Goal: Transaction & Acquisition: Obtain resource

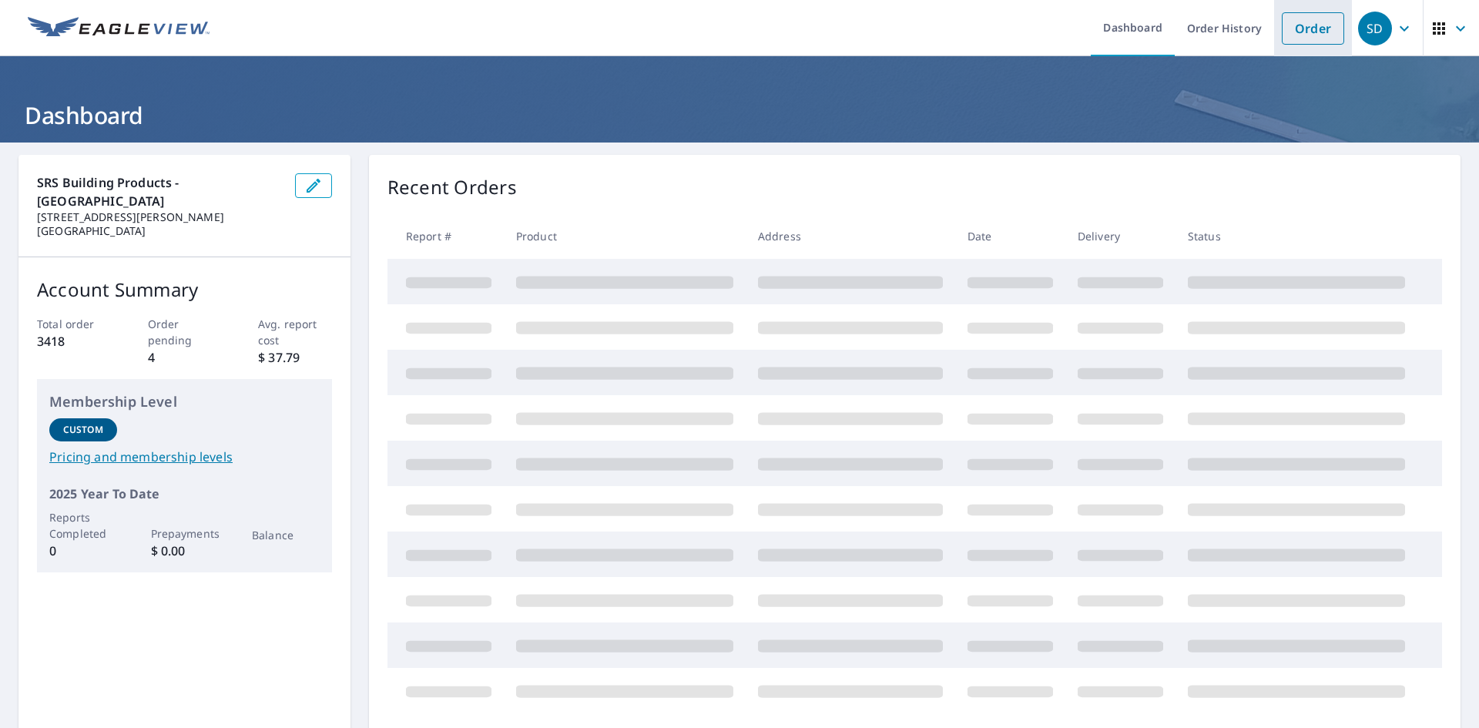
click at [1303, 30] on link "Order" at bounding box center [1313, 28] width 62 height 32
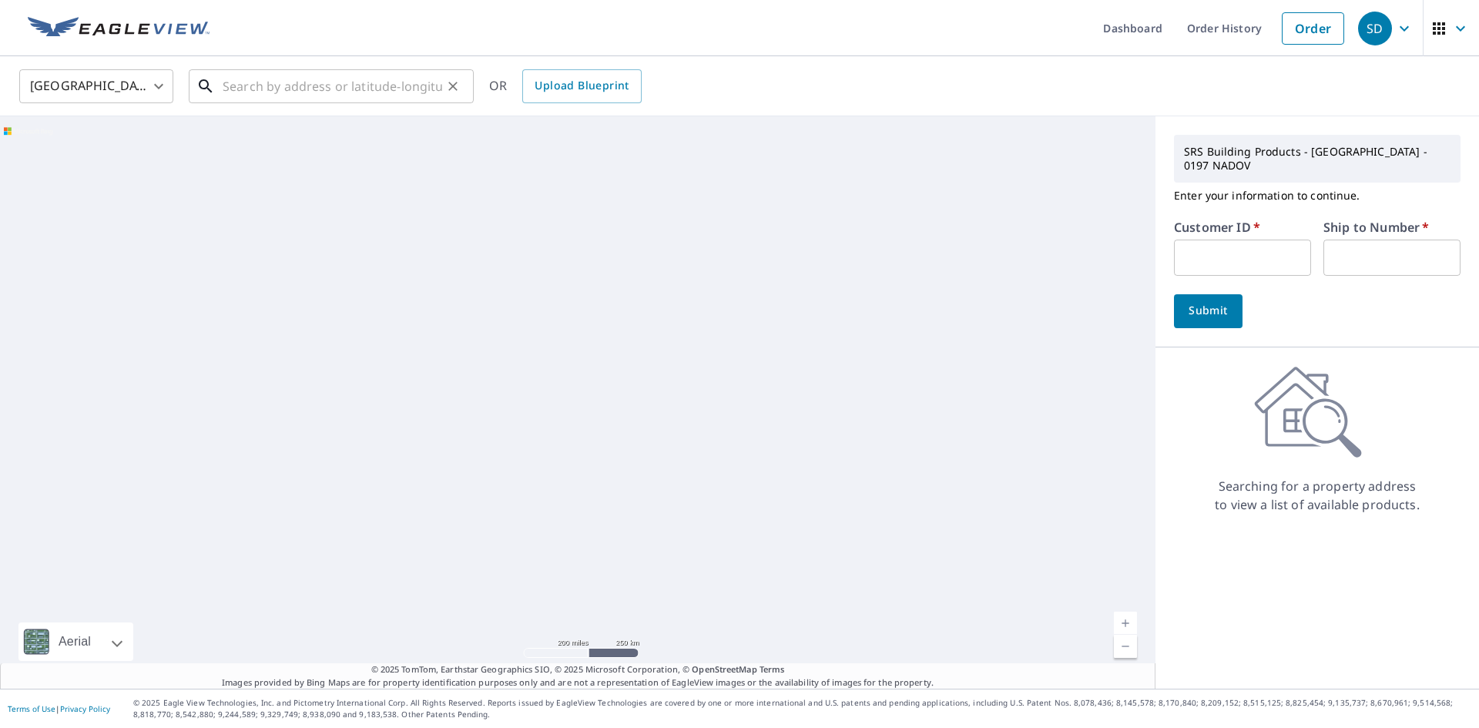
click at [427, 92] on input "text" at bounding box center [333, 86] width 220 height 43
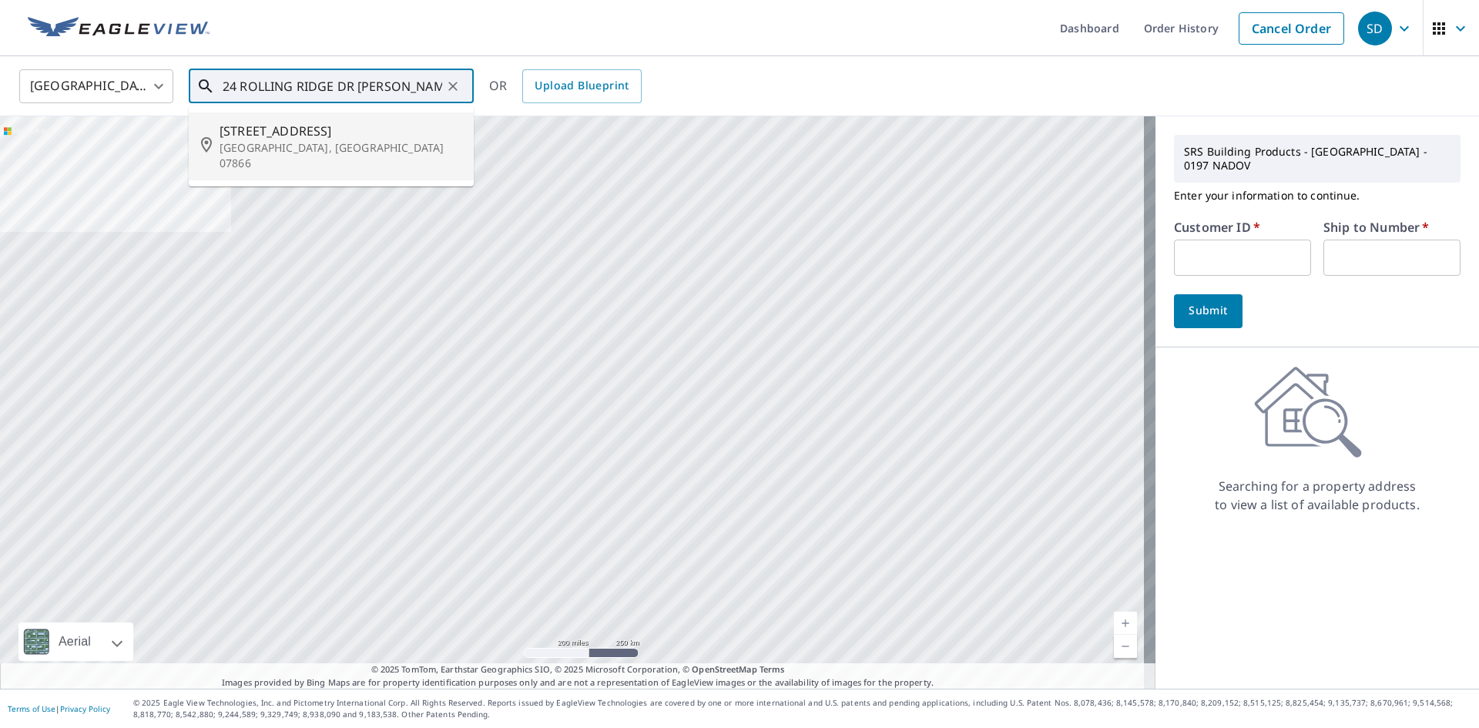
click at [337, 137] on span "[STREET_ADDRESS]" at bounding box center [341, 131] width 242 height 18
type input "[STREET_ADDRESS][PERSON_NAME]"
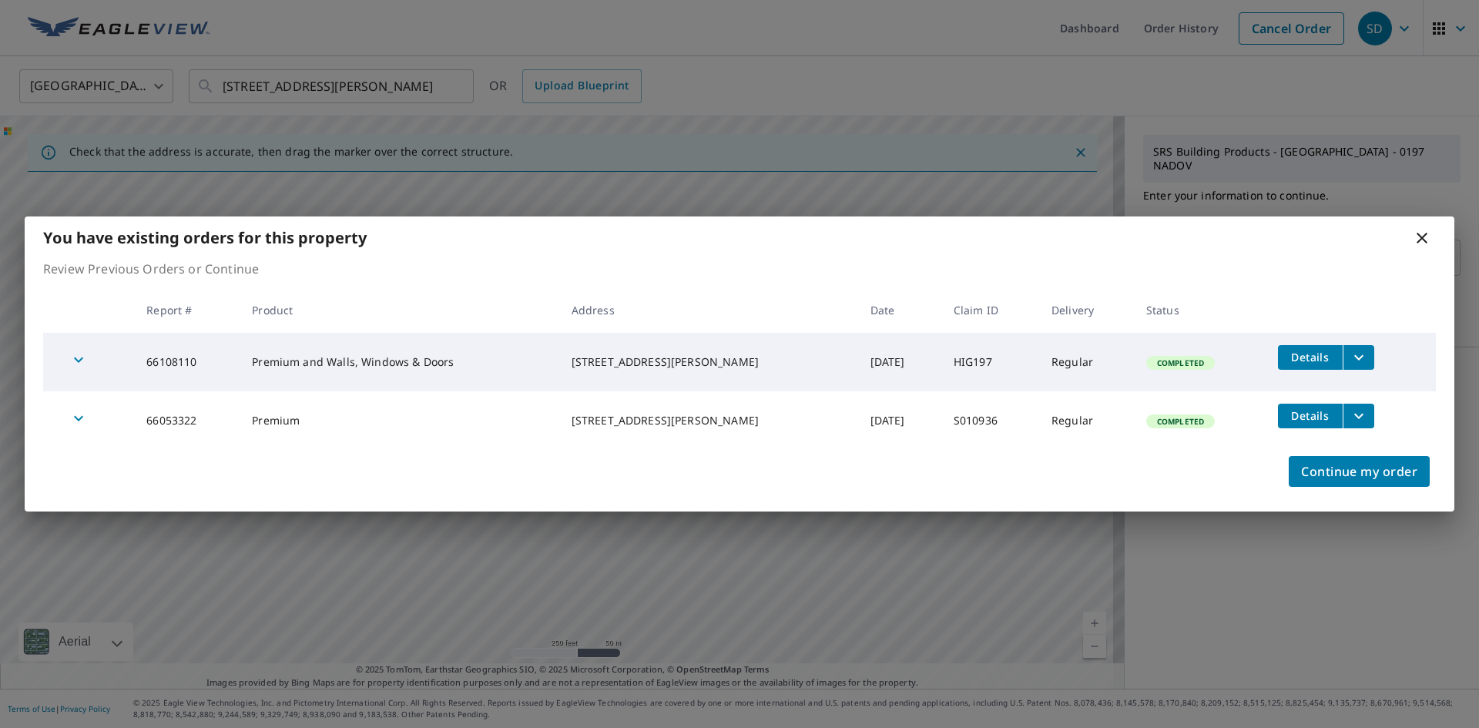
click at [1353, 411] on icon "filesDropdownBtn-66053322" at bounding box center [1359, 416] width 18 height 18
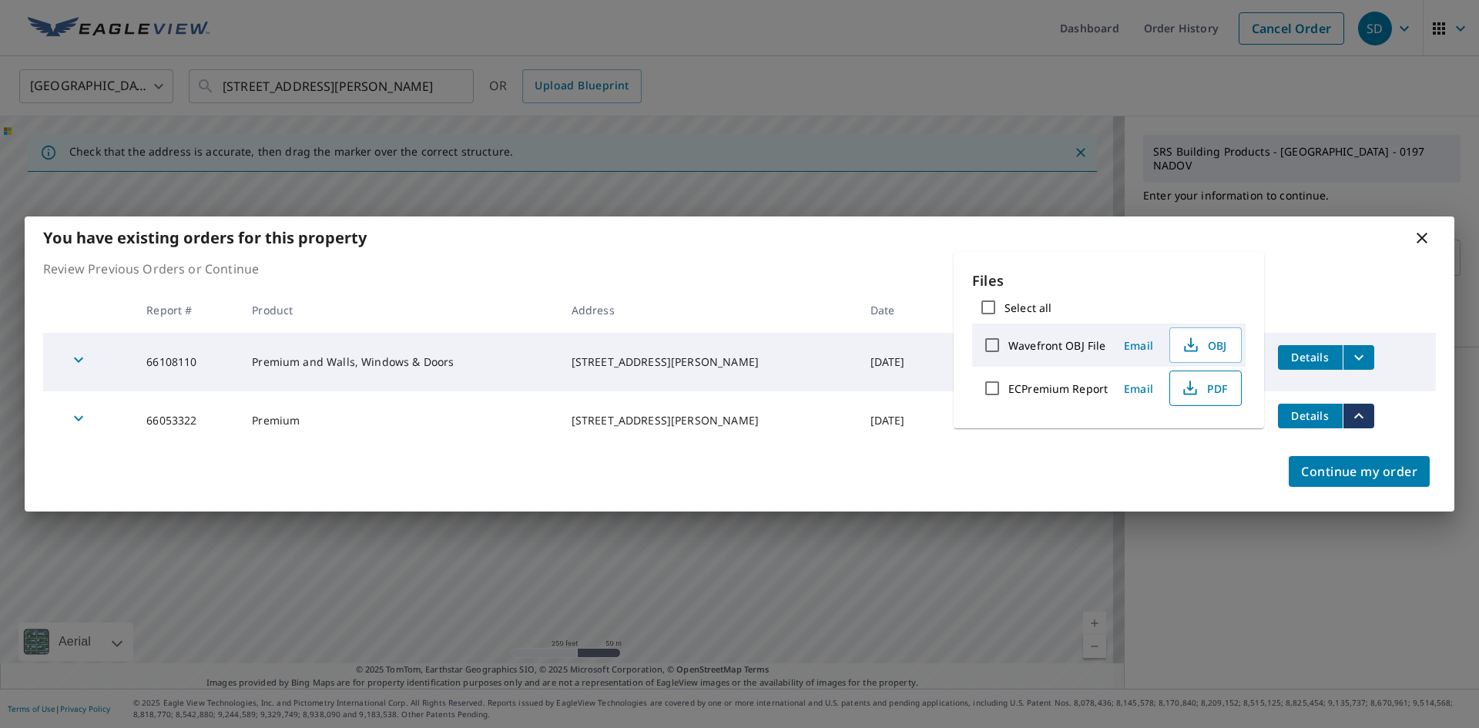
click at [1191, 396] on icon "button" at bounding box center [1190, 388] width 18 height 18
click at [1138, 391] on span "Email" at bounding box center [1138, 388] width 37 height 15
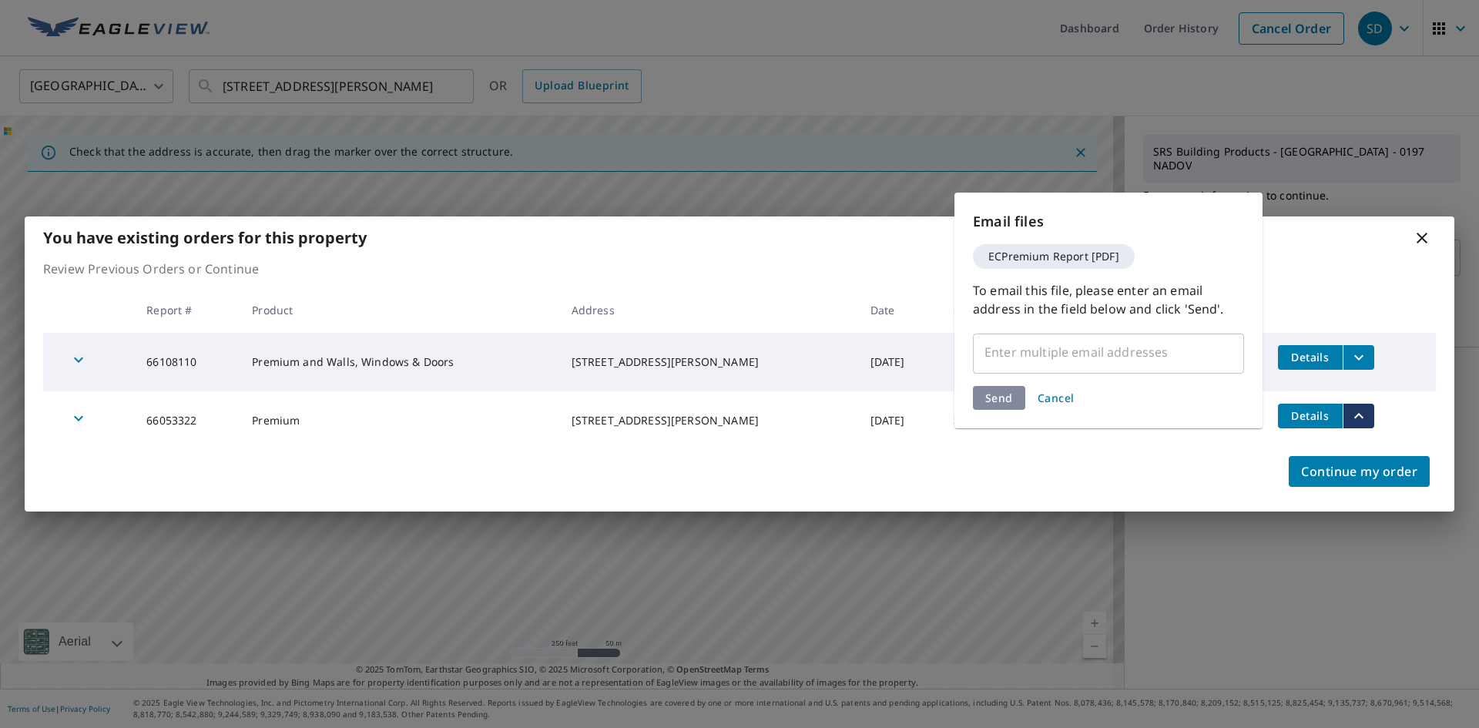
click at [1095, 345] on input "text" at bounding box center [1097, 351] width 234 height 29
click at [1091, 345] on input "text" at bounding box center [1097, 351] width 234 height 29
click at [1087, 350] on input "text" at bounding box center [1097, 351] width 234 height 29
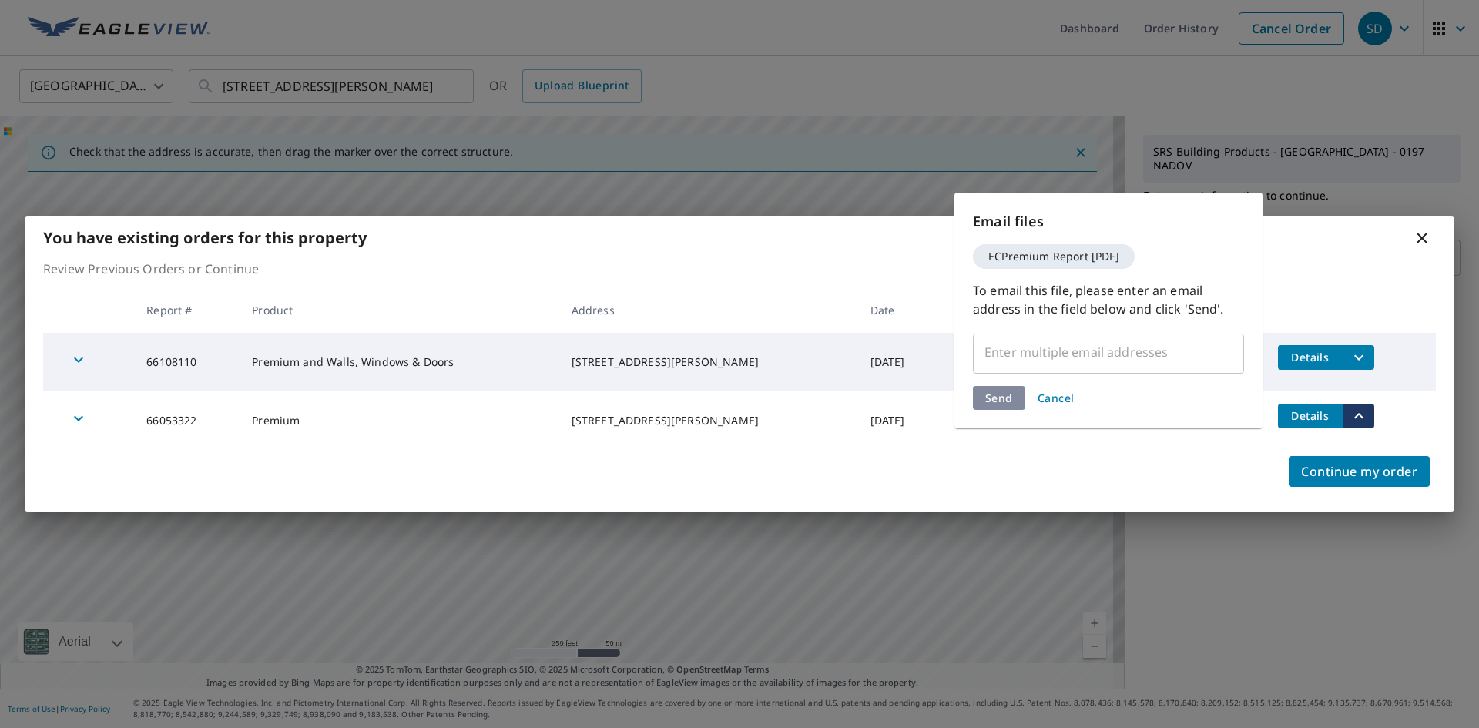
click at [1087, 350] on input "text" at bounding box center [1097, 351] width 234 height 29
click at [1092, 346] on input "text" at bounding box center [1097, 351] width 234 height 29
click at [1115, 359] on input "text" at bounding box center [1097, 351] width 234 height 29
